Goal: Task Accomplishment & Management: Manage account settings

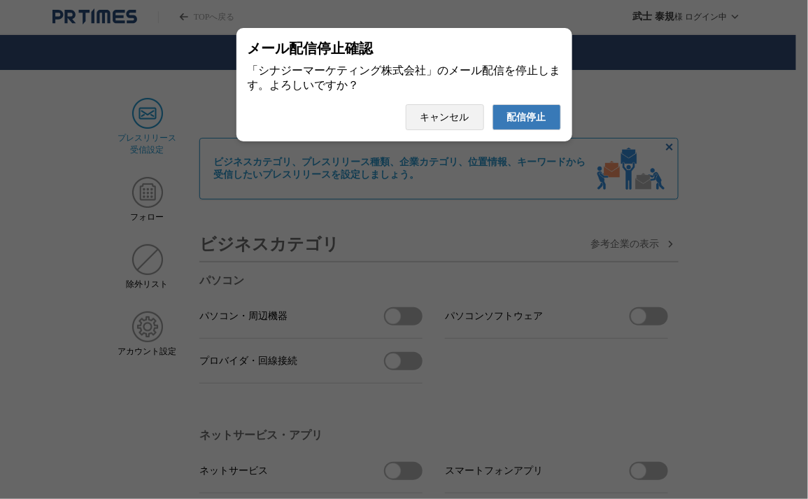
click at [493, 104] on button "配信停止" at bounding box center [527, 117] width 69 height 26
click at [521, 118] on span "配信停止" at bounding box center [526, 117] width 39 height 13
drag, startPoint x: 0, startPoint y: 0, endPoint x: 488, endPoint y: 289, distance: 567.0
click at [488, 289] on div at bounding box center [404, 249] width 808 height 499
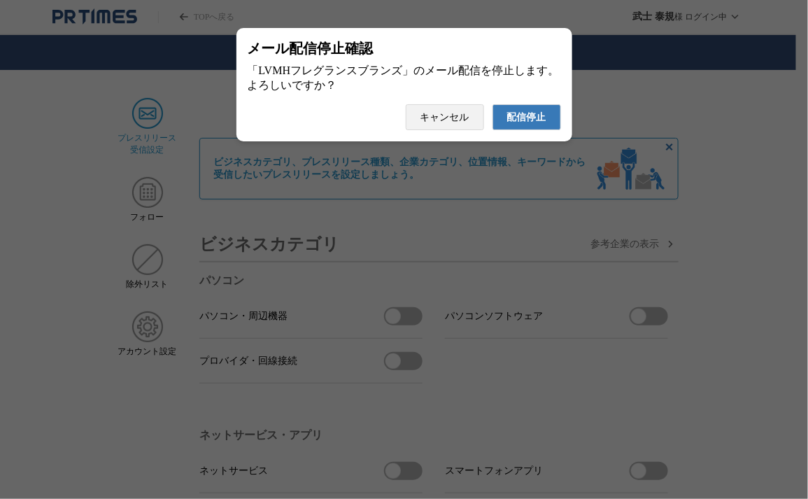
click at [532, 120] on span "配信停止" at bounding box center [526, 117] width 39 height 13
click at [493, 104] on button "配信停止" at bounding box center [527, 117] width 69 height 26
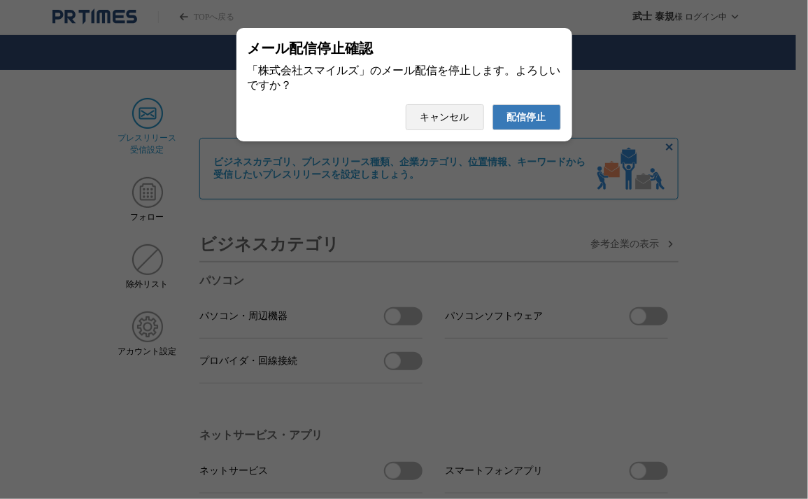
click at [522, 124] on span "配信停止" at bounding box center [526, 117] width 39 height 13
click at [493, 104] on button "配信停止" at bounding box center [527, 117] width 69 height 26
click at [537, 122] on span "配信停止" at bounding box center [526, 117] width 39 height 13
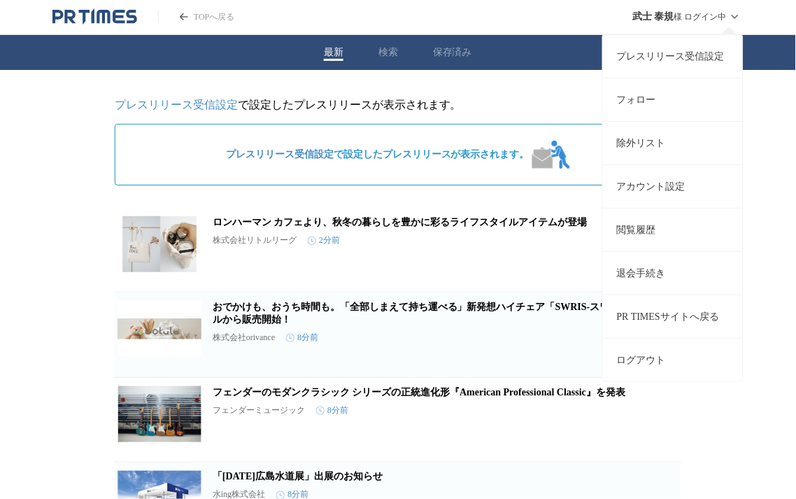
click at [678, 59] on link "プレスリリース受信設定" at bounding box center [673, 55] width 140 height 43
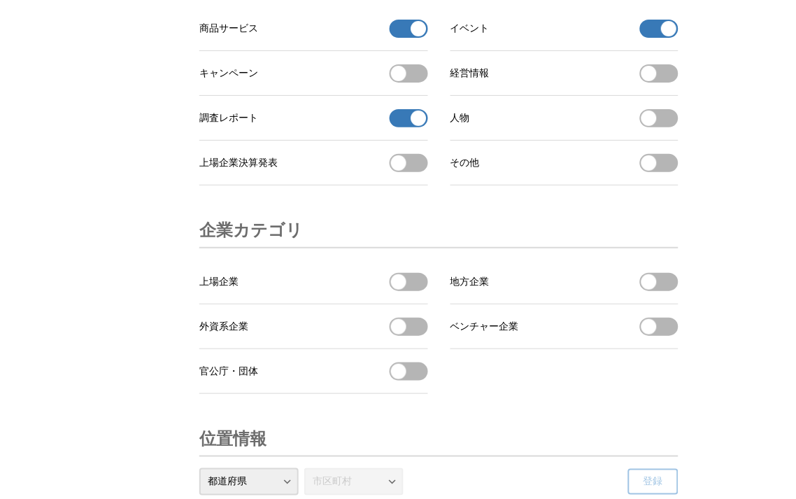
scroll to position [4407, 0]
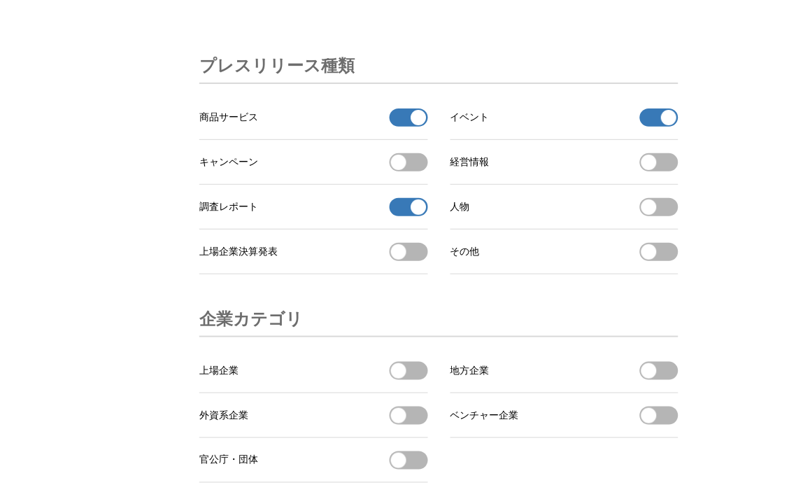
click at [403, 127] on button "商品サービスの受信を解除" at bounding box center [409, 117] width 38 height 18
click at [655, 127] on button "イベントの受信を解除" at bounding box center [659, 117] width 38 height 18
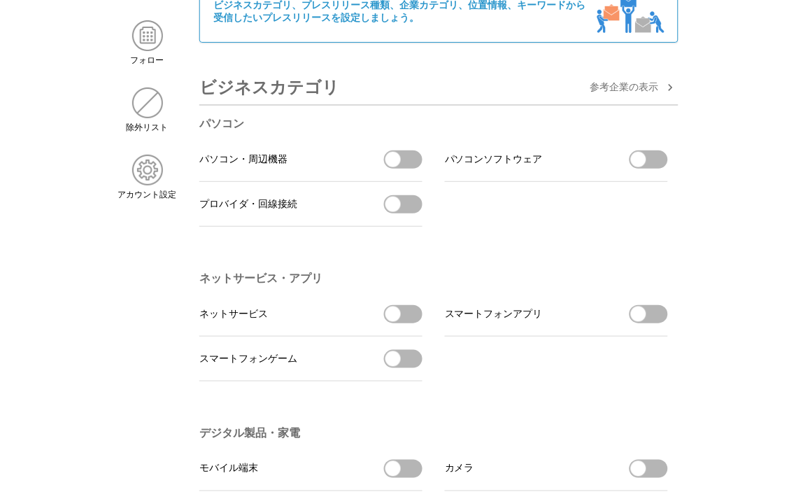
scroll to position [0, 0]
